Goal: Find specific page/section: Find specific page/section

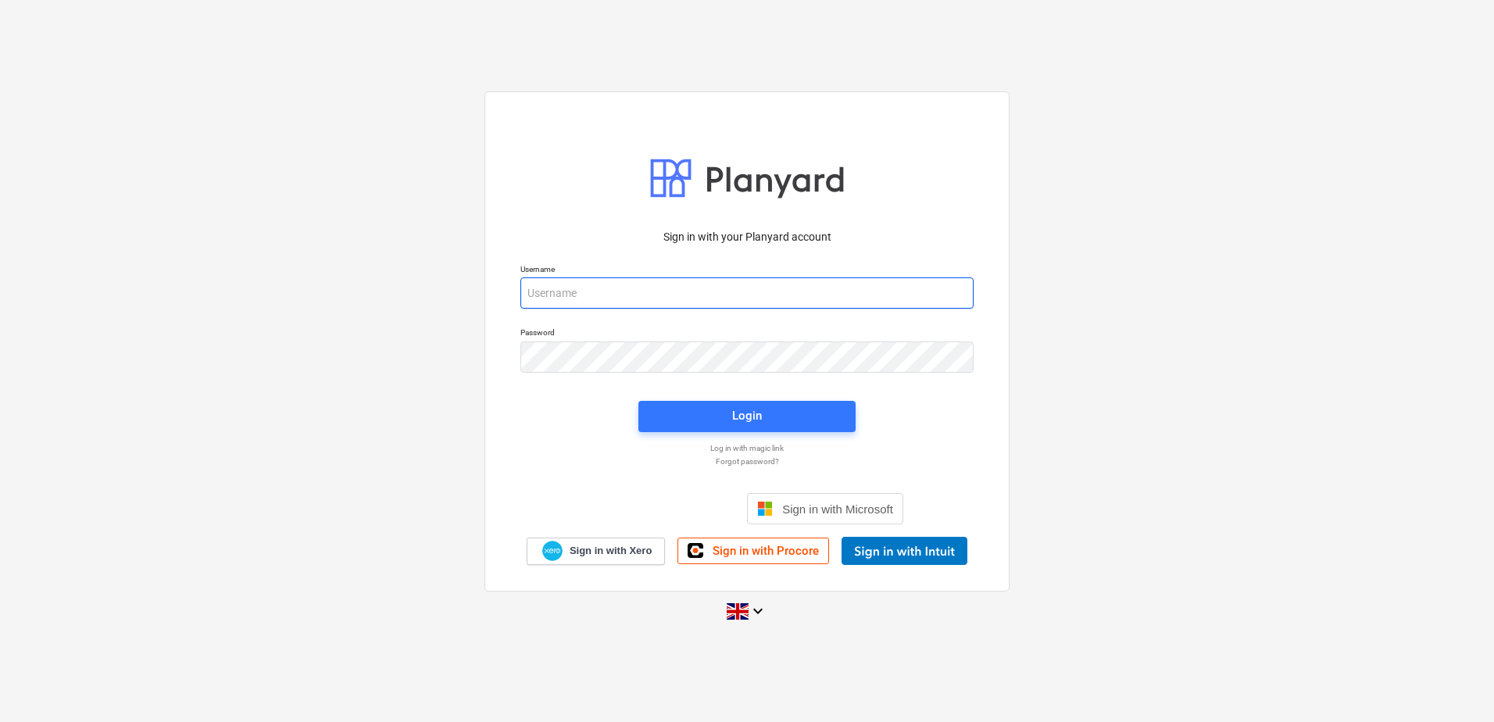
type input "[PERSON_NAME][EMAIL_ADDRESS][DOMAIN_NAME]"
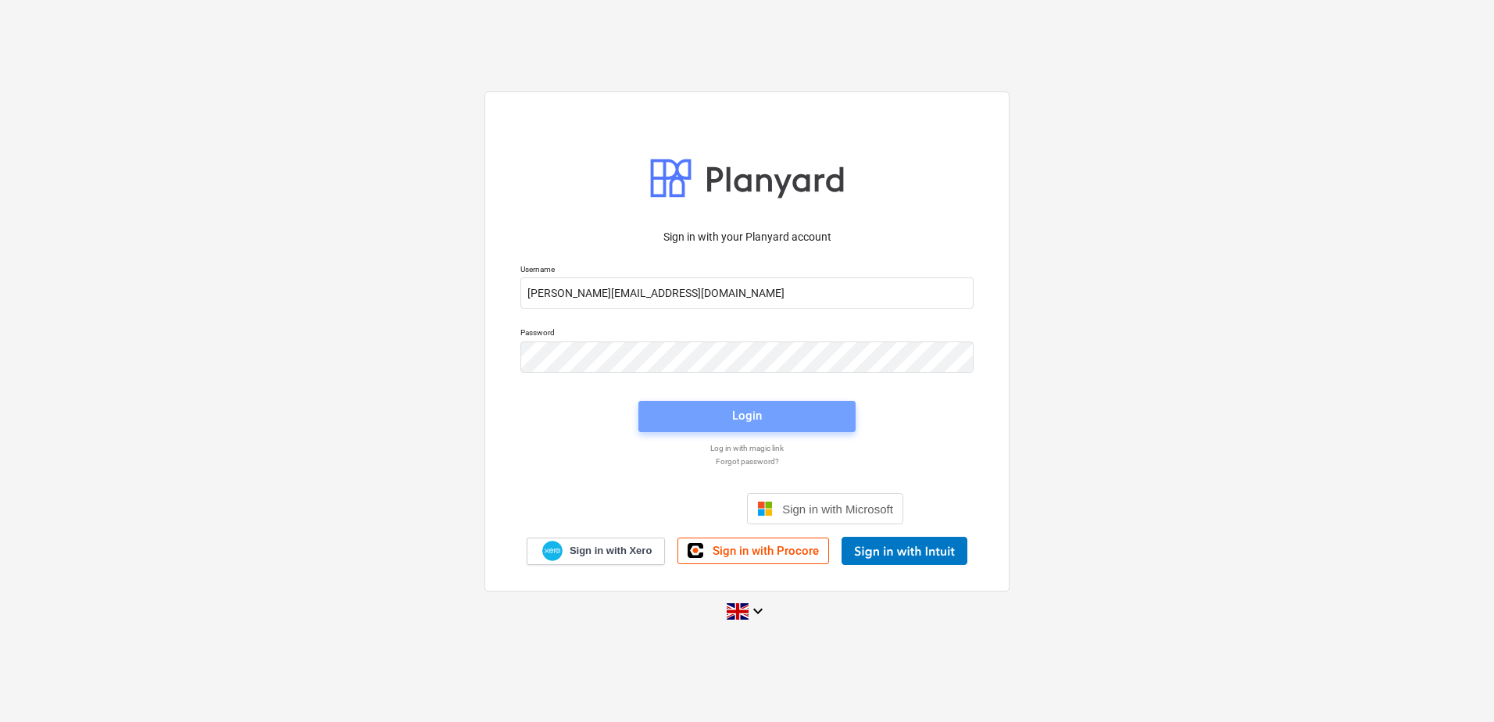
click at [728, 413] on span "Login" at bounding box center [747, 416] width 180 height 20
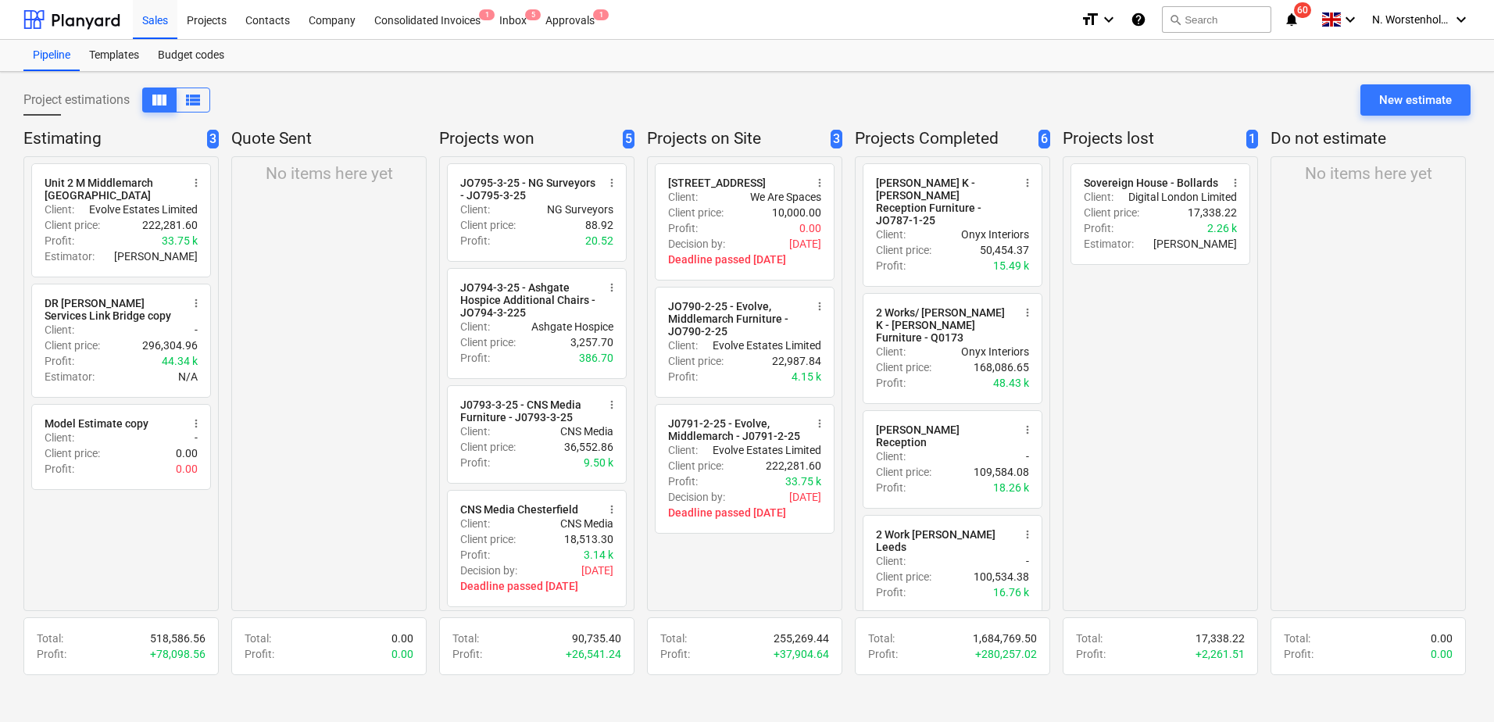
click at [212, 17] on div "Projects" at bounding box center [206, 19] width 59 height 40
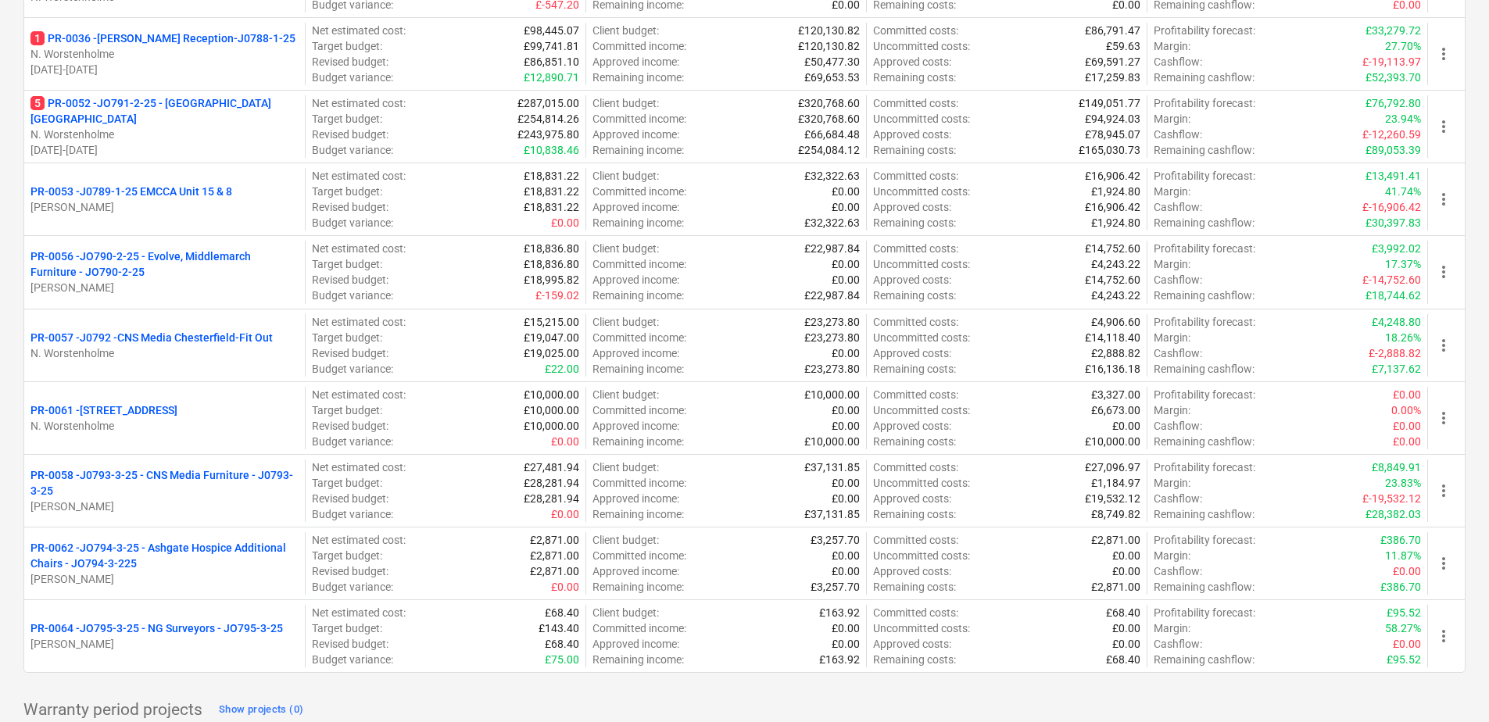
scroll to position [687, 0]
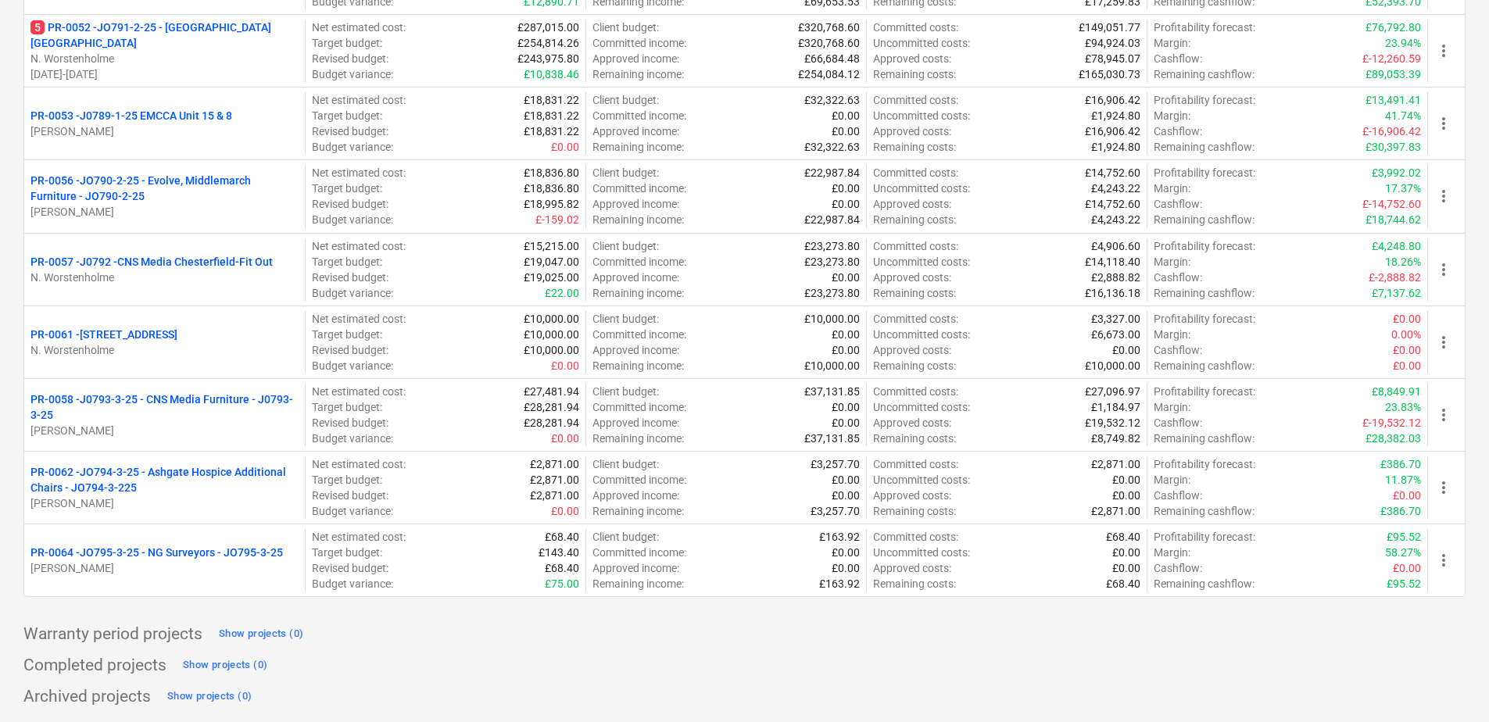
click at [150, 333] on p "PR-0061 - [STREET_ADDRESS]" at bounding box center [103, 335] width 147 height 16
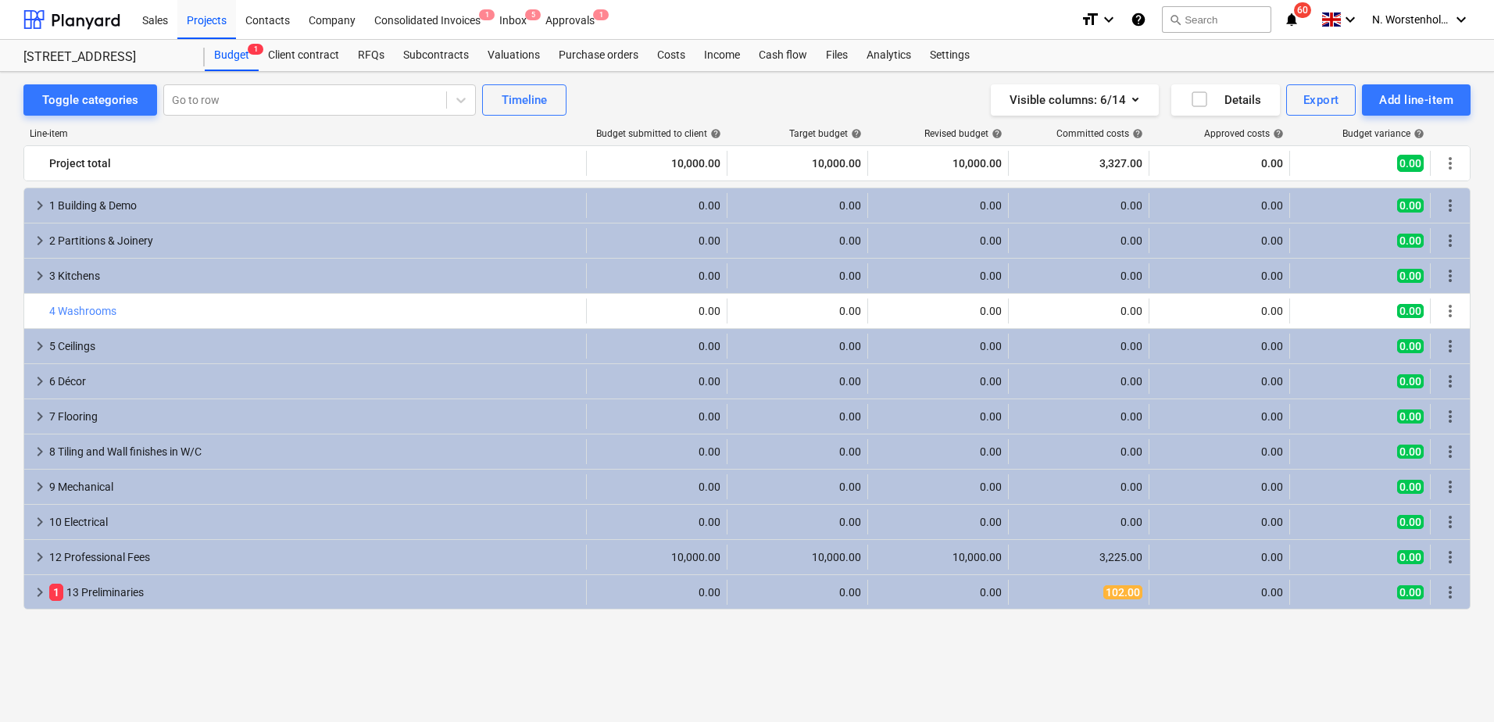
click at [606, 55] on div "Purchase orders" at bounding box center [598, 55] width 98 height 31
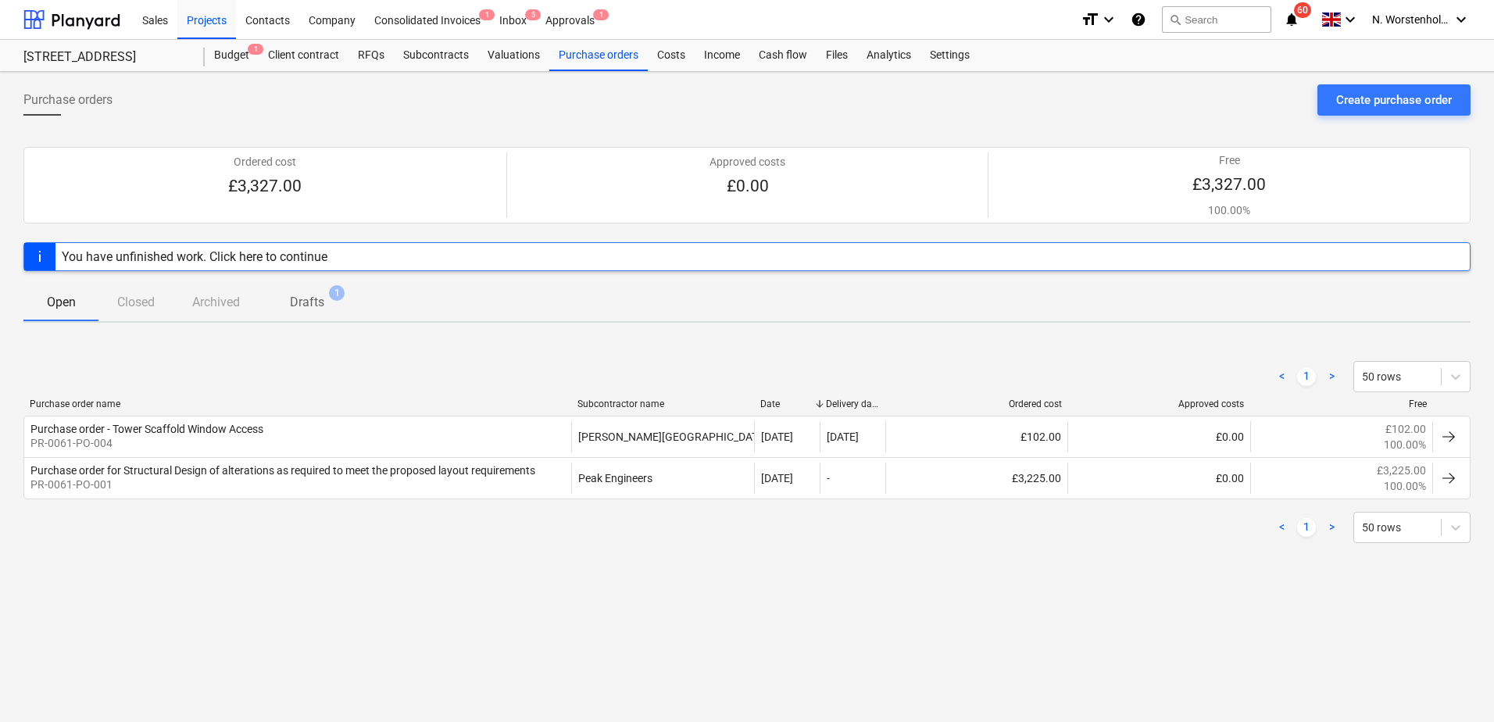
click at [287, 467] on div "Purchase order for Structural Design of alterations as required to meet the pro…" at bounding box center [282, 470] width 505 height 13
